Goal: Information Seeking & Learning: Learn about a topic

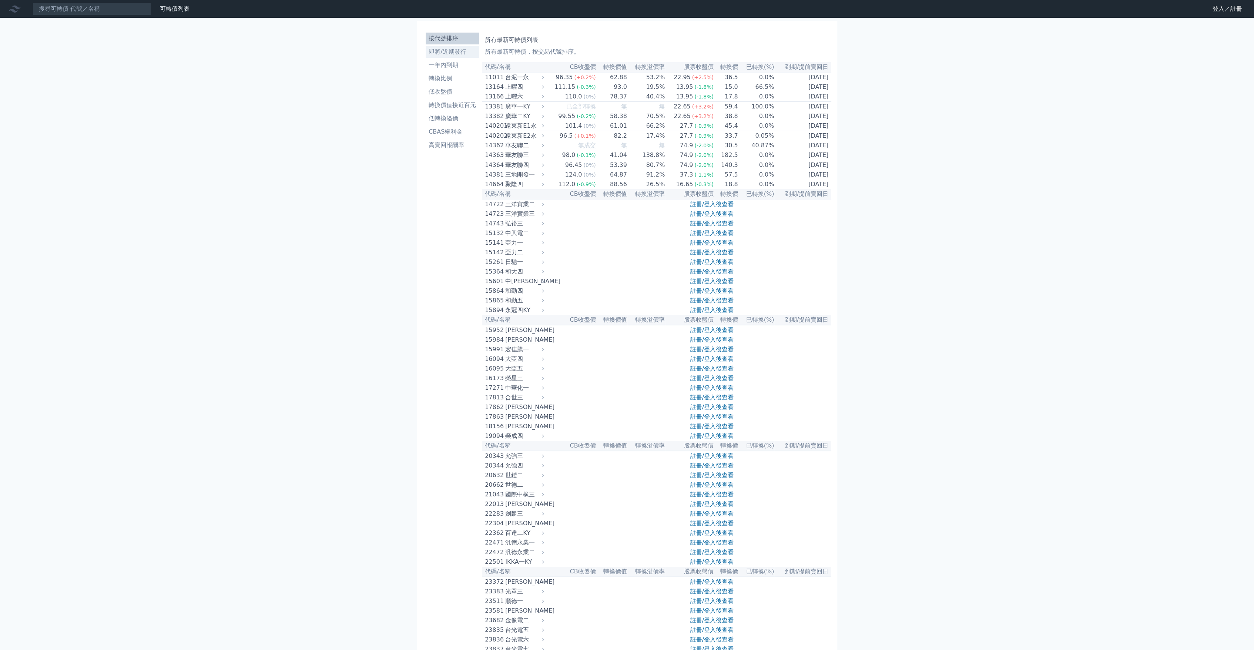
click at [447, 50] on li "即將/近期發行" at bounding box center [452, 51] width 53 height 9
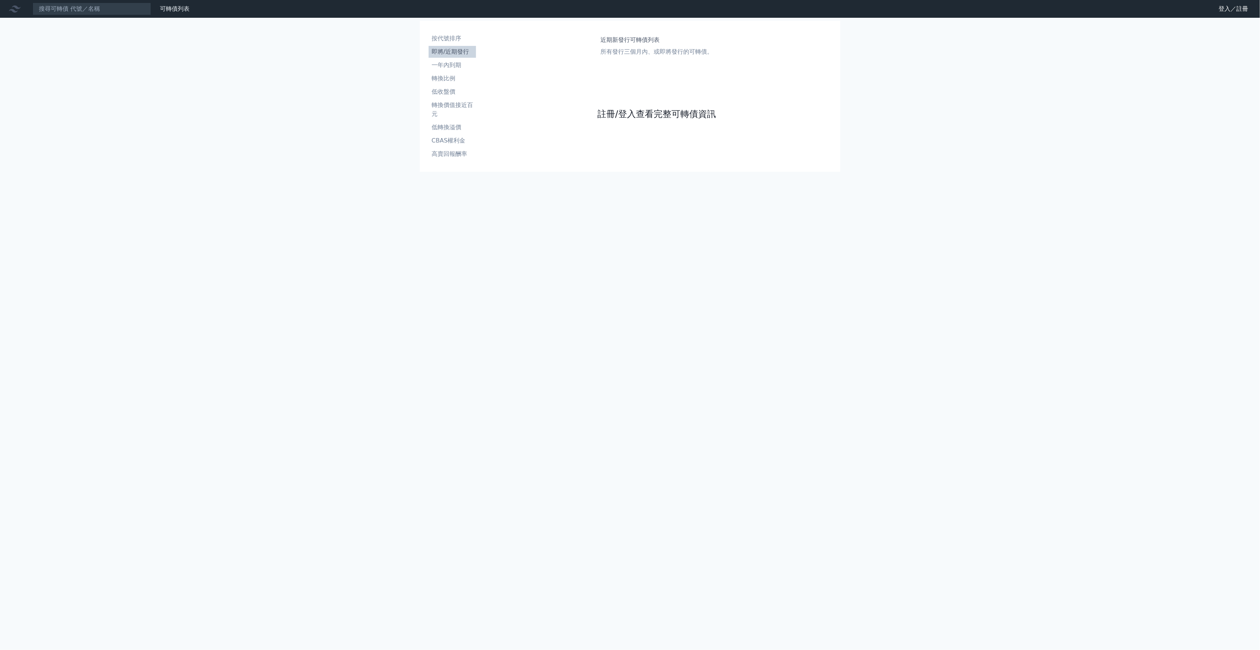
click at [618, 114] on link "註冊/登入查看完整可轉債資訊" at bounding box center [656, 114] width 118 height 12
click at [621, 73] on div "登入／註冊 Google 登入／註冊" at bounding box center [630, 58] width 118 height 50
click at [622, 71] on link "Google 登入／註冊" at bounding box center [629, 66] width 77 height 16
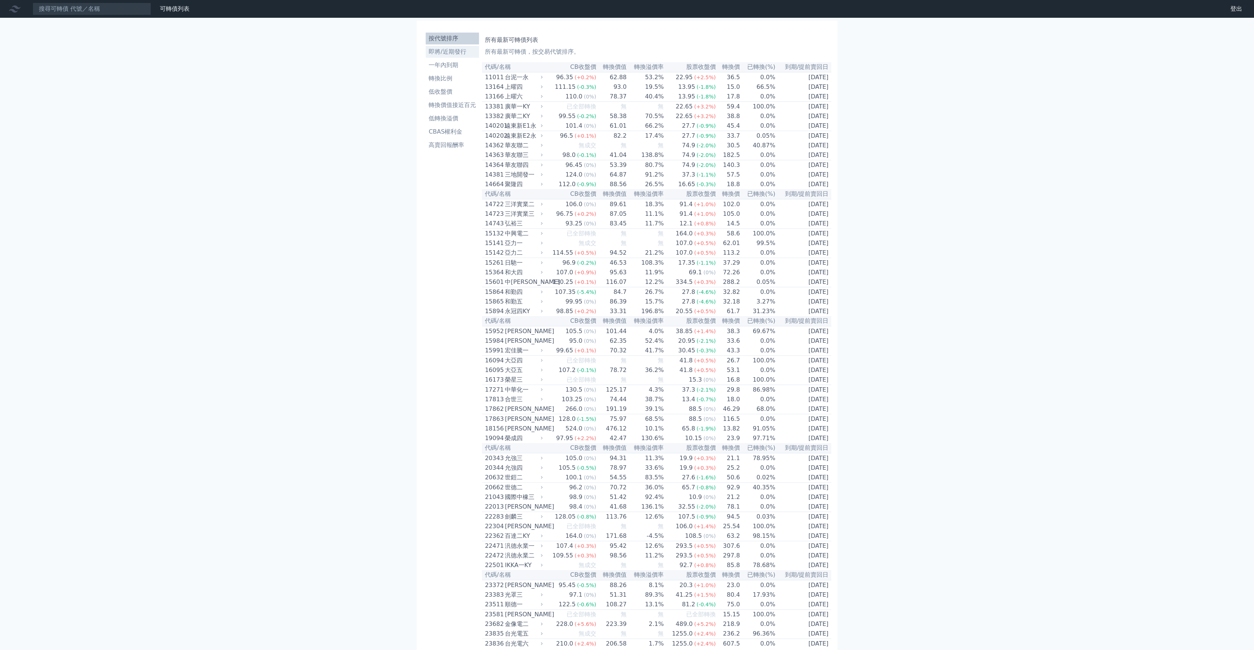
click at [445, 56] on link "即將/近期發行" at bounding box center [452, 52] width 53 height 12
